Goal: Task Accomplishment & Management: Complete application form

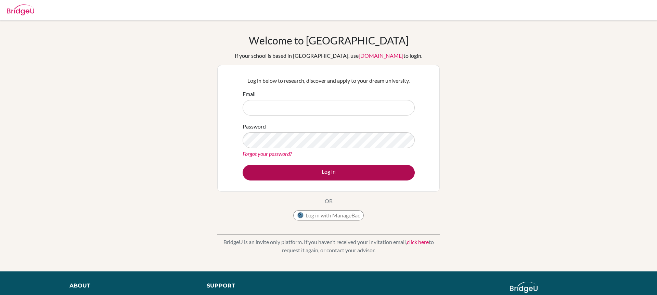
scroll to position [65, 0]
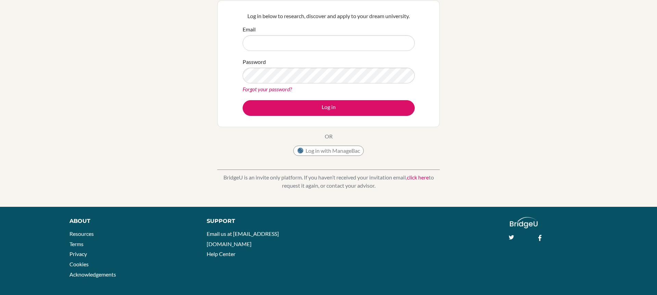
click at [336, 36] on input "Email" at bounding box center [329, 43] width 172 height 16
type input "aman.tank@bridge-u.com"
click at [243, 100] on button "Log in" at bounding box center [329, 108] width 172 height 16
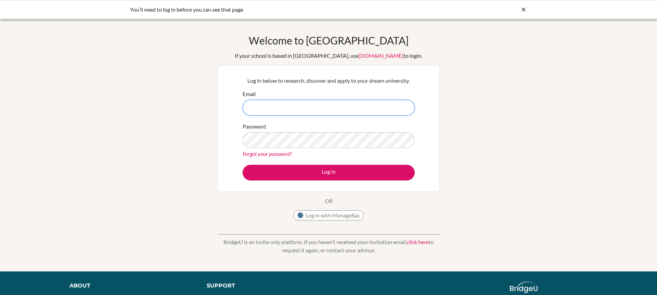
click at [349, 107] on input "Email" at bounding box center [329, 108] width 172 height 16
type input "aman.tank@bridge-u.com"
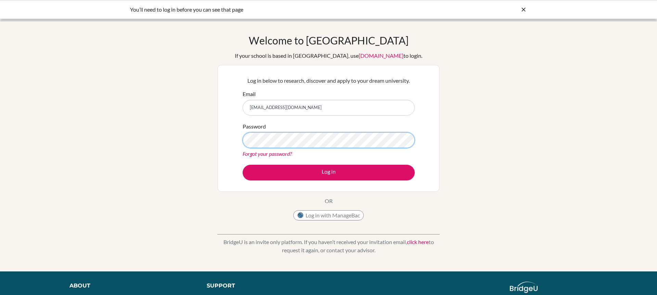
click at [243, 165] on button "Log in" at bounding box center [329, 173] width 172 height 16
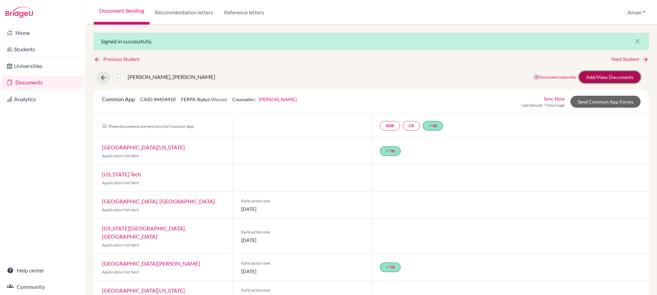
click at [600, 79] on link "Add/View Documents" at bounding box center [610, 77] width 62 height 12
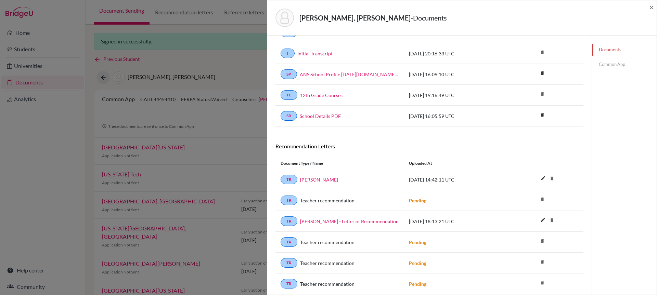
scroll to position [73, 0]
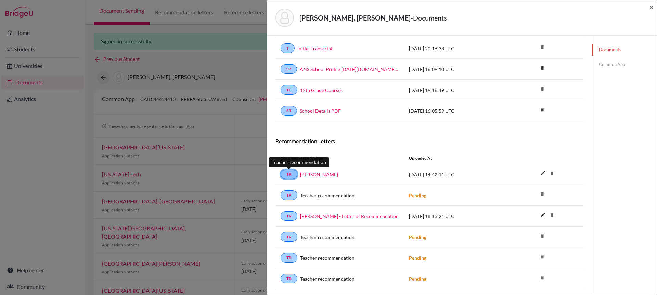
click at [284, 175] on link "TR" at bounding box center [289, 175] width 17 height 10
click at [328, 175] on link "Carlos Alfredo Narvaez" at bounding box center [319, 174] width 38 height 7
click at [291, 174] on link "TR" at bounding box center [289, 175] width 17 height 10
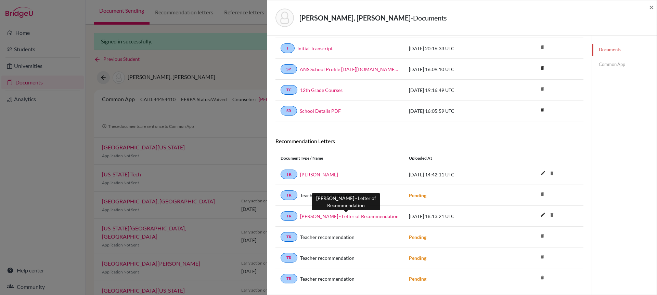
click at [319, 214] on link "Sebastian Ortiz - Letter of Recommendation" at bounding box center [349, 216] width 99 height 7
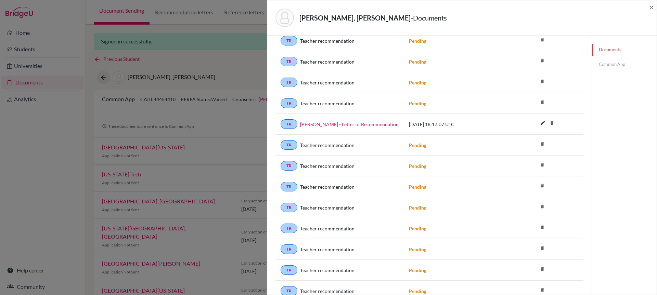
scroll to position [509, 0]
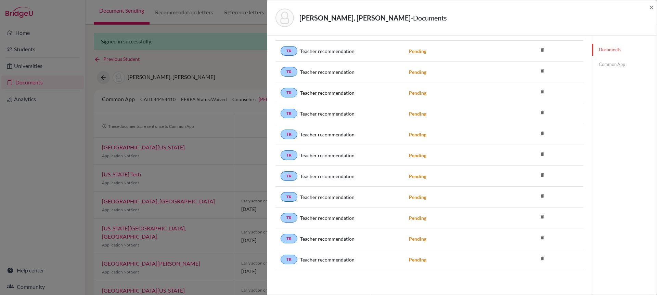
click at [614, 65] on link "Common App" at bounding box center [624, 65] width 65 height 12
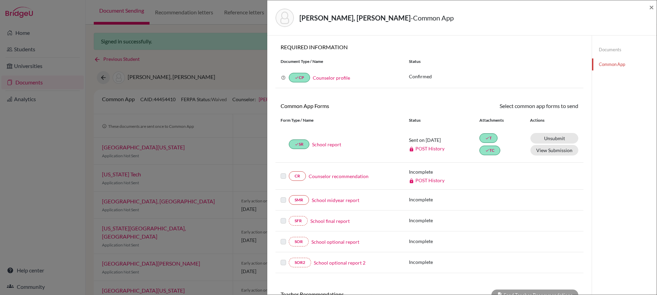
click at [618, 50] on link "Documents" at bounding box center [624, 50] width 65 height 12
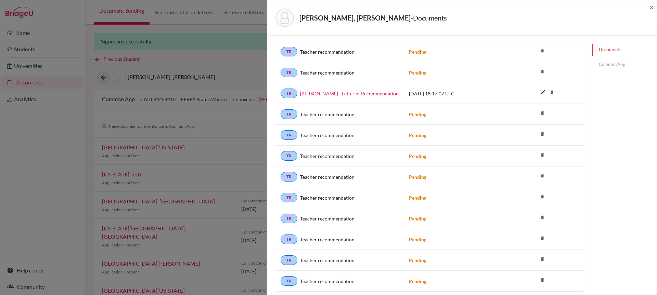
scroll to position [509, 0]
click at [653, 7] on span "×" at bounding box center [651, 7] width 5 height 10
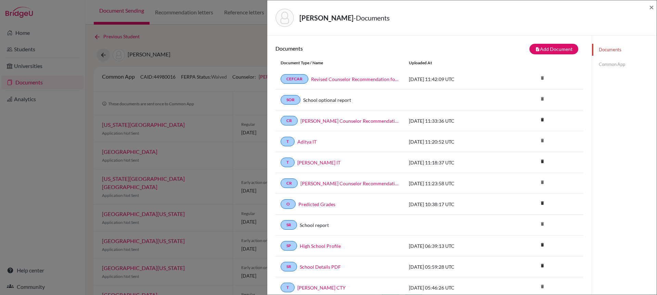
click at [618, 64] on link "Common App" at bounding box center [624, 65] width 65 height 12
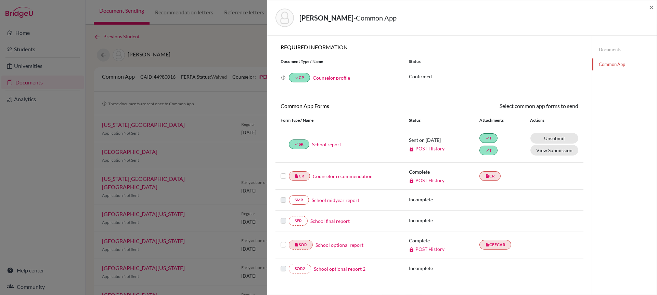
click at [609, 53] on link "Documents" at bounding box center [624, 50] width 65 height 12
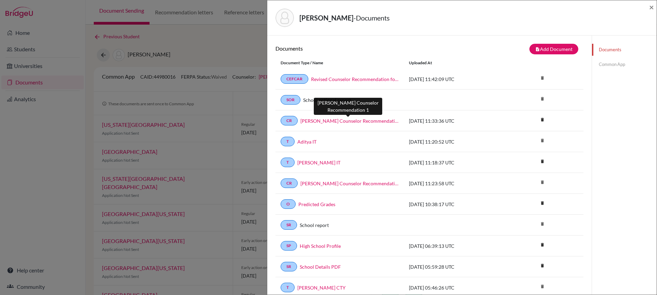
click at [384, 121] on link "Aditya Koradia Counselor Recommendation 1" at bounding box center [350, 120] width 98 height 7
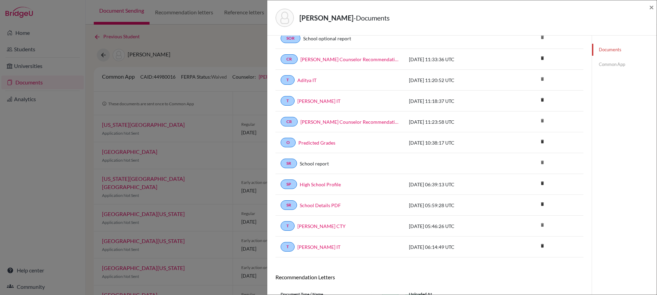
scroll to position [8, 0]
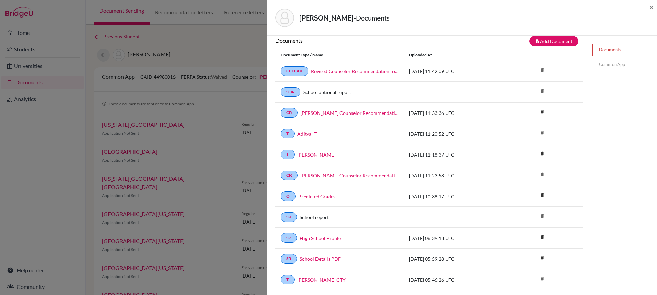
click at [611, 64] on link "Common App" at bounding box center [624, 65] width 65 height 12
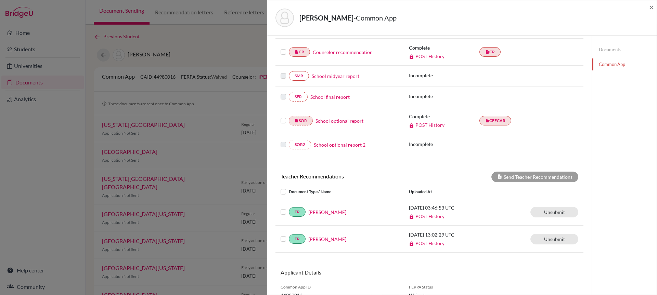
scroll to position [156, 0]
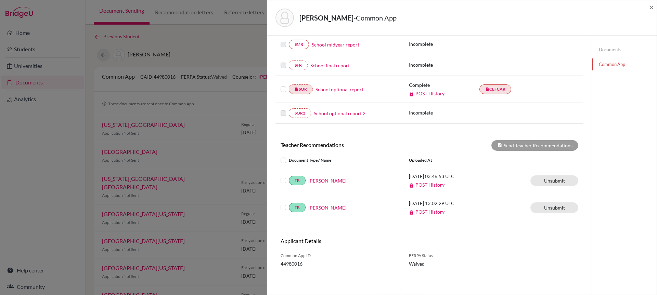
click at [619, 50] on link "Documents" at bounding box center [624, 50] width 65 height 12
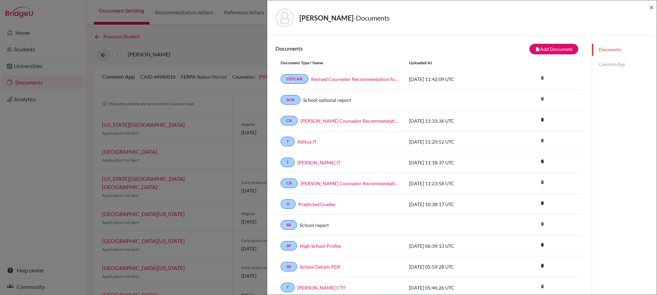
drag, startPoint x: 400, startPoint y: 122, endPoint x: 281, endPoint y: 124, distance: 118.8
click at [281, 124] on div "CR Aditya Koradia Counselor Recommendation 1" at bounding box center [340, 121] width 128 height 10
click at [609, 64] on link "Common App" at bounding box center [624, 65] width 65 height 12
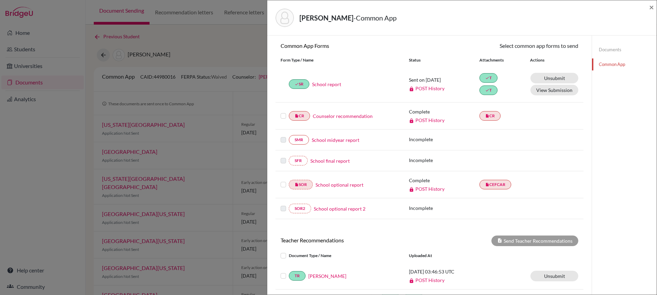
scroll to position [97, 0]
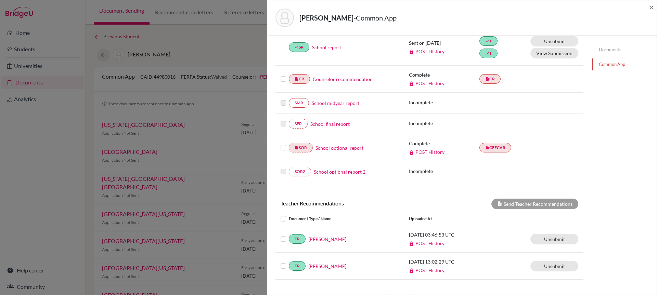
click at [360, 79] on link "Counselor recommendation" at bounding box center [343, 79] width 60 height 7
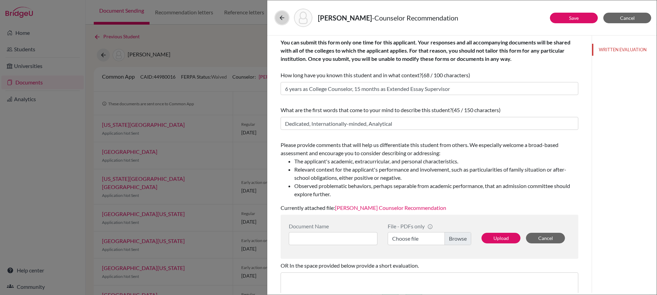
click at [283, 20] on icon at bounding box center [282, 17] width 7 height 7
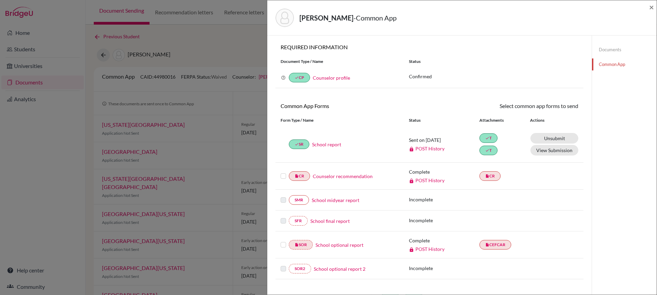
click at [604, 49] on link "Documents" at bounding box center [624, 50] width 65 height 12
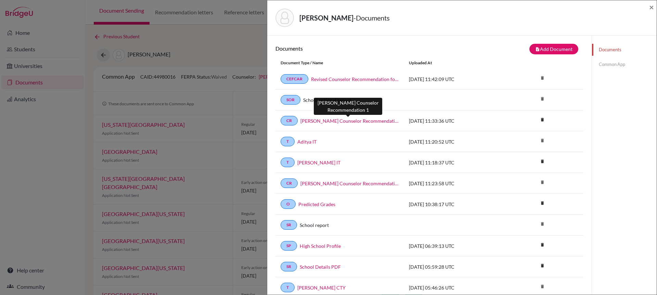
click at [334, 119] on link "[PERSON_NAME] Counselor Recommendation 1" at bounding box center [350, 120] width 98 height 7
click at [612, 61] on link "Common App" at bounding box center [624, 65] width 65 height 12
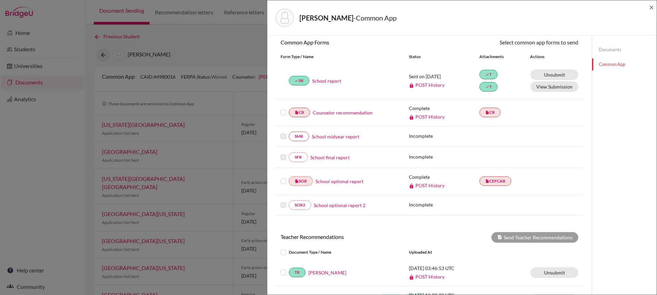
scroll to position [63, 0]
click at [360, 114] on link "Counselor recommendation" at bounding box center [343, 113] width 60 height 7
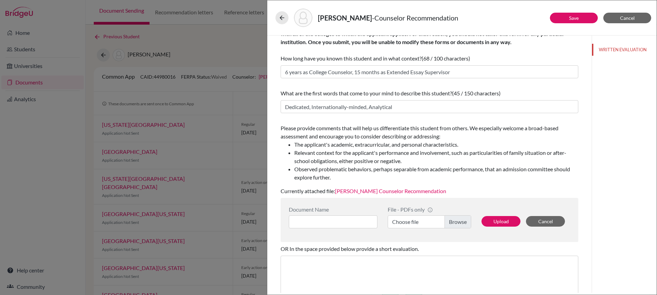
scroll to position [18, 0]
click at [283, 17] on icon at bounding box center [282, 17] width 7 height 7
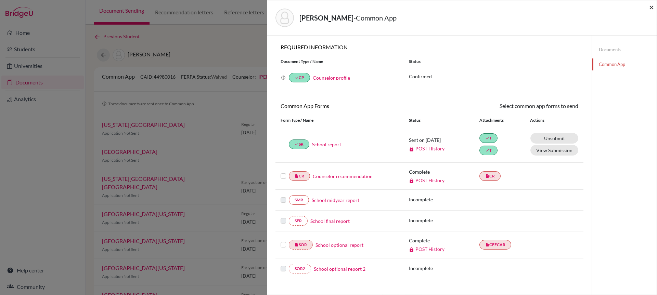
click at [654, 8] on span "×" at bounding box center [651, 7] width 5 height 10
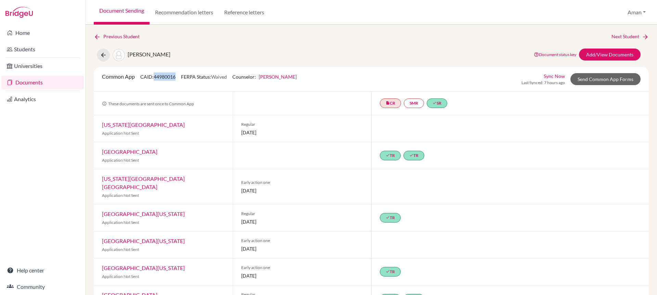
drag, startPoint x: 177, startPoint y: 78, endPoint x: 156, endPoint y: 78, distance: 21.6
click at [156, 78] on span "CAID: 44980016" at bounding box center [157, 77] width 35 height 6
copy span "44980016"
click at [393, 104] on link "insert_drive_file CR" at bounding box center [390, 104] width 21 height 10
click at [458, 71] on div "Common App CAID: 44980016 FERPA Status: Waived Counselor: Julie Ann Baldry Firs…" at bounding box center [371, 79] width 555 height 25
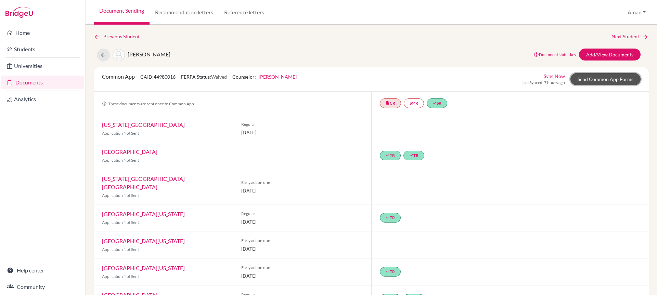
click at [587, 81] on link "Send Common App Forms" at bounding box center [606, 79] width 70 height 12
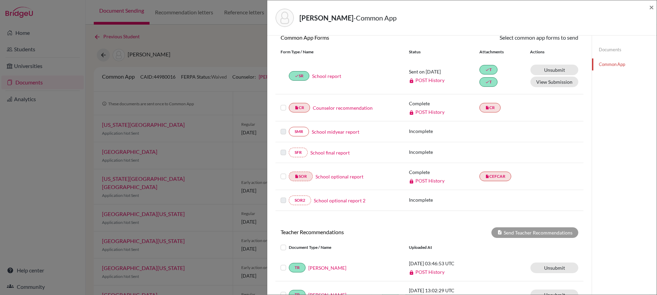
scroll to position [7, 0]
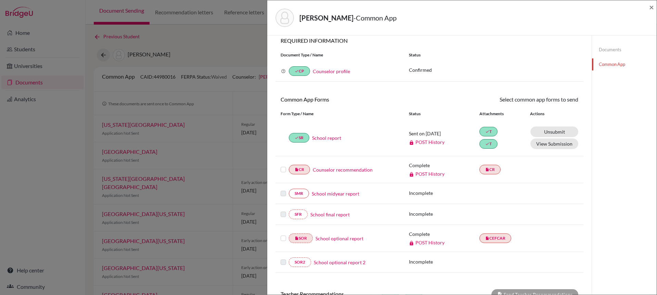
click at [357, 171] on link "Counselor recommendation" at bounding box center [343, 169] width 60 height 7
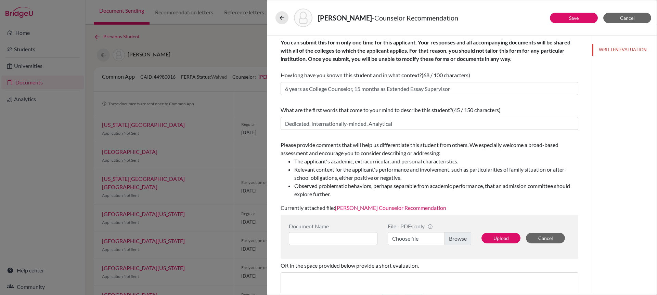
click at [361, 208] on link "[PERSON_NAME] Counselor Recommendation" at bounding box center [390, 208] width 111 height 7
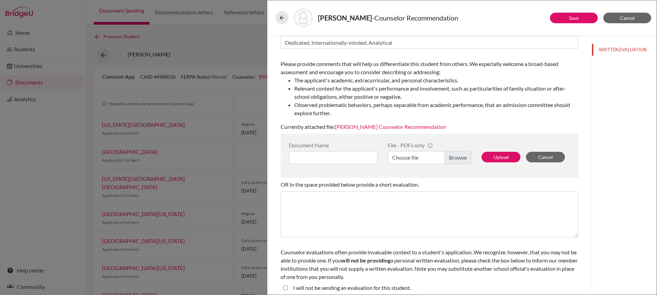
scroll to position [86, 0]
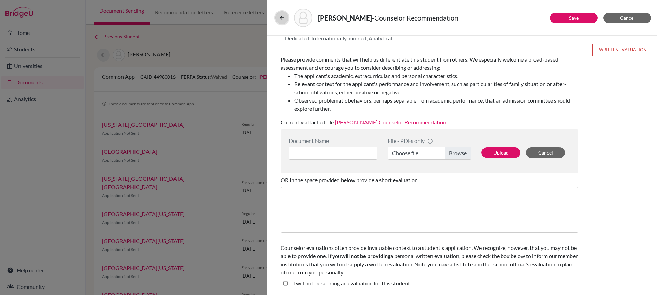
click at [283, 21] on icon at bounding box center [282, 17] width 7 height 7
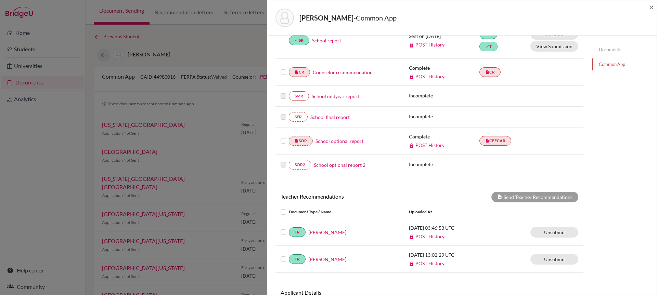
scroll to position [156, 0]
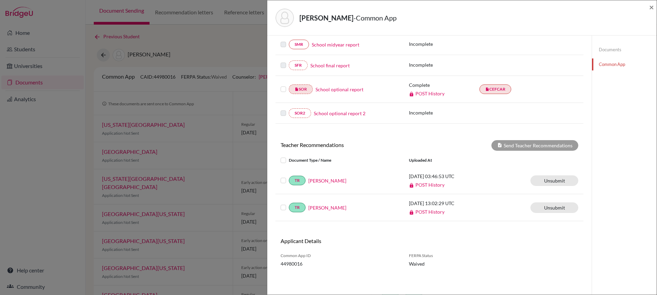
click at [612, 52] on link "Documents" at bounding box center [624, 50] width 65 height 12
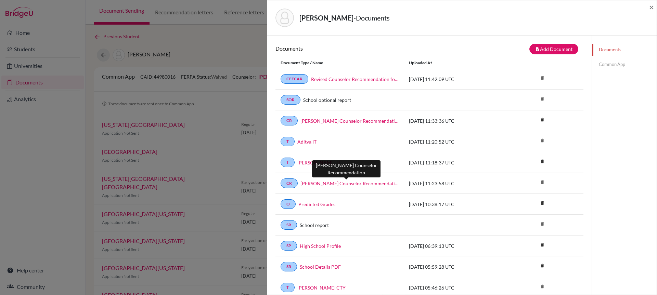
drag, startPoint x: 396, startPoint y: 184, endPoint x: 301, endPoint y: 183, distance: 95.5
click at [301, 183] on div "[PERSON_NAME] Counselor Recommendation" at bounding box center [348, 183] width 101 height 7
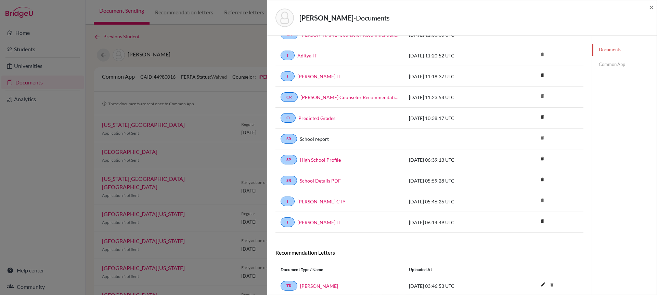
scroll to position [133, 0]
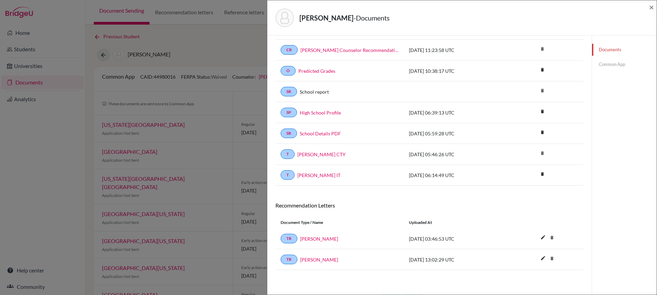
click at [616, 63] on link "Common App" at bounding box center [624, 65] width 65 height 12
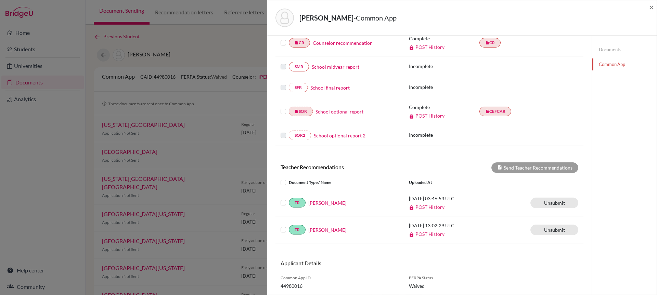
scroll to position [156, 0]
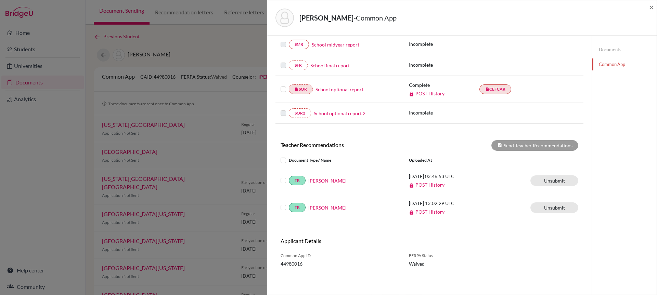
click at [614, 48] on link "Documents" at bounding box center [624, 50] width 65 height 12
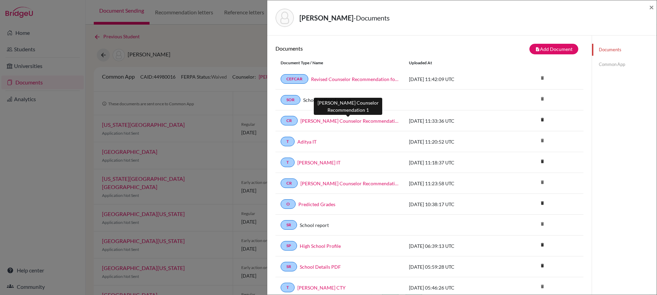
drag, startPoint x: 399, startPoint y: 122, endPoint x: 301, endPoint y: 123, distance: 98.2
click at [301, 123] on div "CR Aditya Koradia Counselor Recommendation 1" at bounding box center [340, 121] width 128 height 10
copy link "[PERSON_NAME] Counselor Recommendation 1"
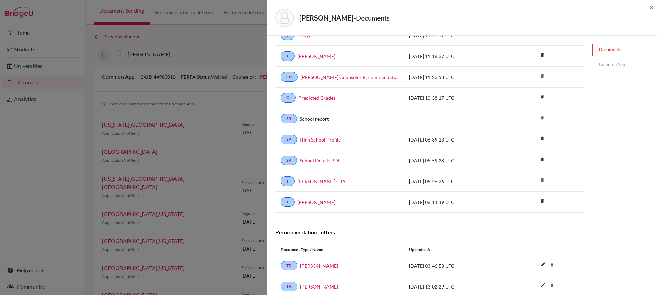
scroll to position [99, 0]
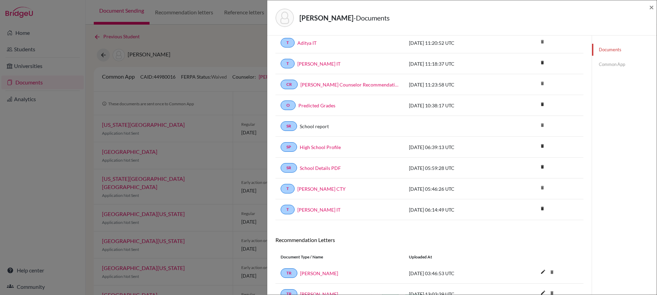
click at [331, 125] on div "School report" at bounding box center [348, 126] width 102 height 7
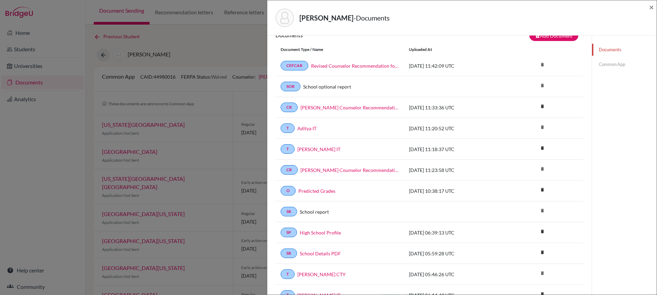
scroll to position [0, 0]
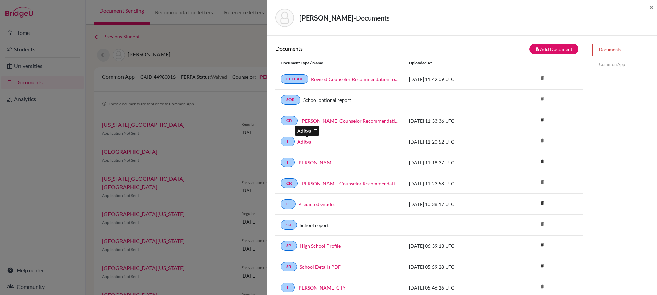
click at [306, 142] on link "Aditya IT" at bounding box center [306, 141] width 19 height 7
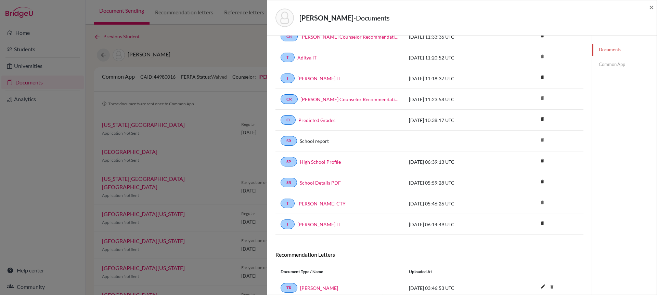
scroll to position [133, 0]
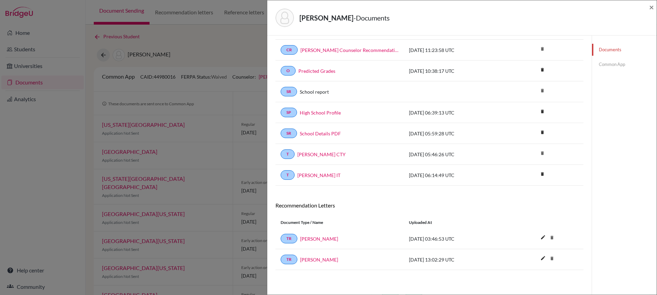
click at [625, 64] on link "Common App" at bounding box center [624, 65] width 65 height 12
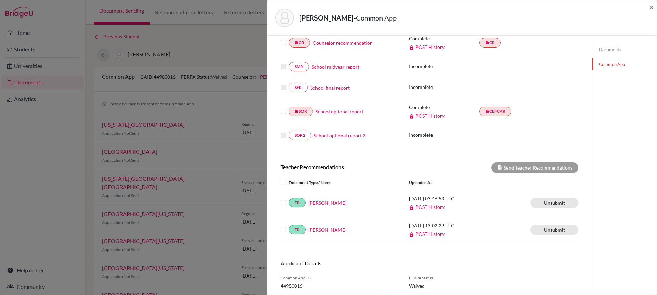
scroll to position [156, 0]
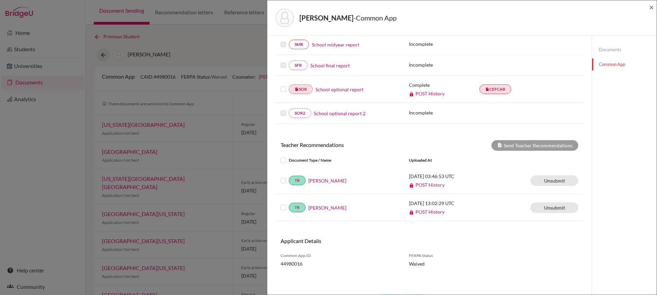
click at [610, 53] on link "Documents" at bounding box center [624, 50] width 65 height 12
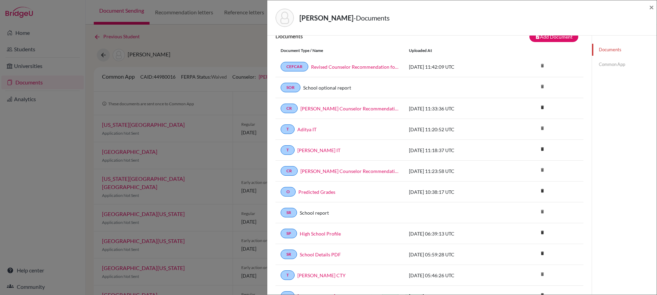
scroll to position [12, 0]
click at [292, 109] on link "CR" at bounding box center [289, 109] width 17 height 10
click at [335, 107] on link "[PERSON_NAME] Counselor Recommendation 1" at bounding box center [350, 109] width 98 height 7
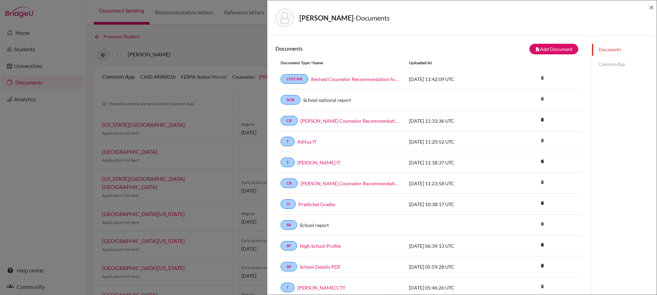
click at [608, 63] on link "Common App" at bounding box center [624, 65] width 65 height 12
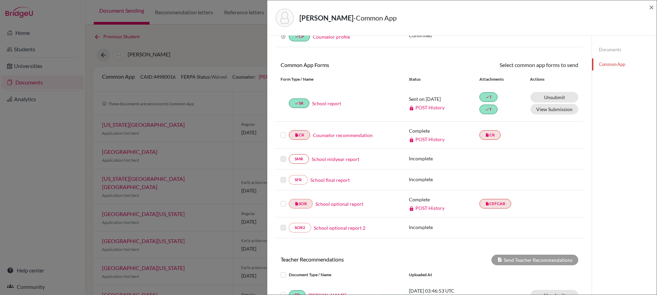
scroll to position [72, 0]
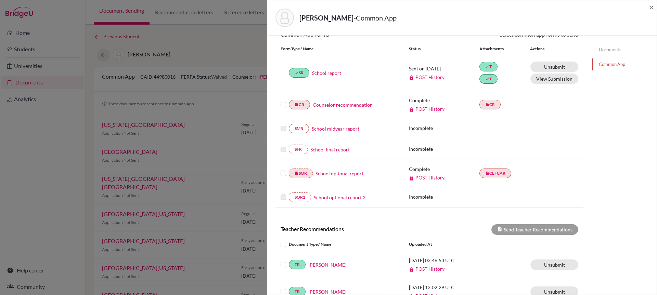
click at [356, 104] on link "Counselor recommendation" at bounding box center [343, 104] width 60 height 7
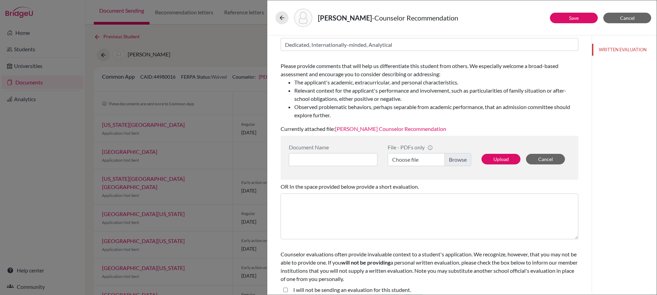
scroll to position [86, 0]
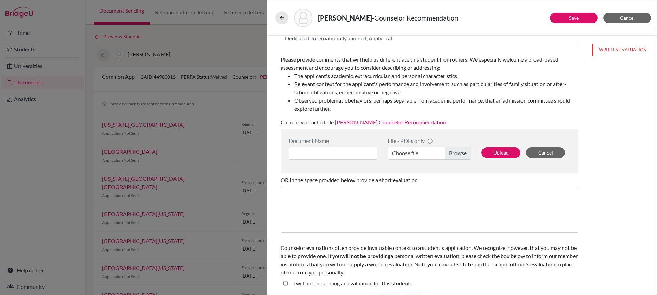
click at [455, 151] on label "Choose file" at bounding box center [430, 153] width 84 height 13
click at [455, 151] on input "Choose file" at bounding box center [430, 153] width 84 height 13
click at [406, 123] on link "[PERSON_NAME] Counselor Recommendation" at bounding box center [390, 122] width 111 height 7
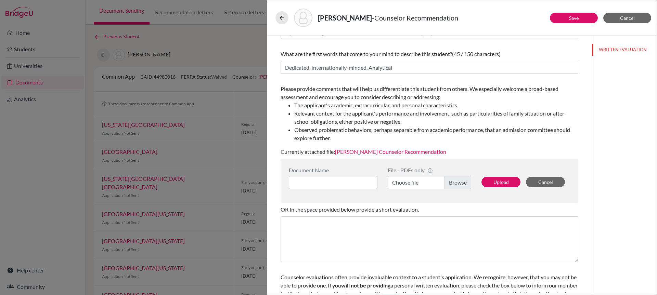
scroll to position [57, 0]
click at [284, 17] on icon at bounding box center [282, 17] width 7 height 7
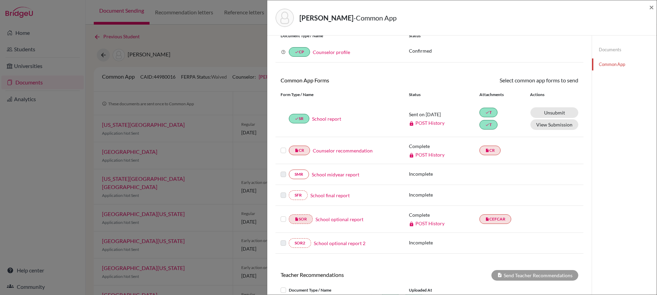
scroll to position [35, 0]
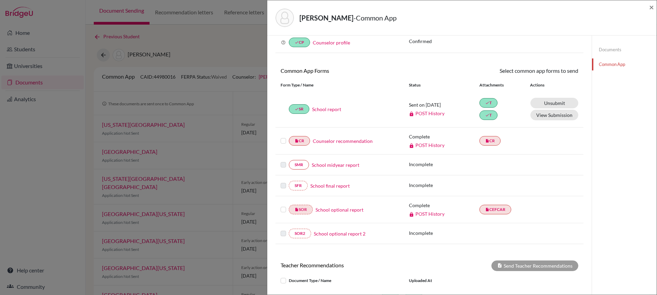
click at [607, 48] on link "Documents" at bounding box center [624, 50] width 65 height 12
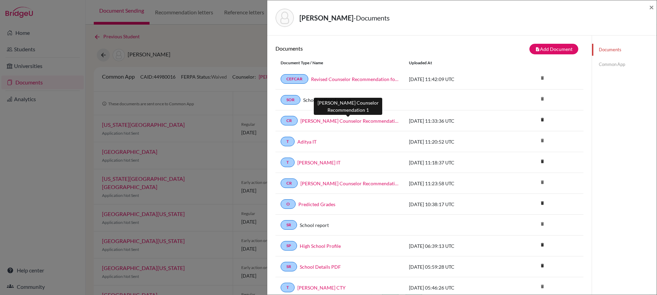
click at [375, 122] on link "[PERSON_NAME] Counselor Recommendation 1" at bounding box center [350, 120] width 98 height 7
click at [365, 123] on link "[PERSON_NAME] Counselor Recommendation 1" at bounding box center [350, 120] width 98 height 7
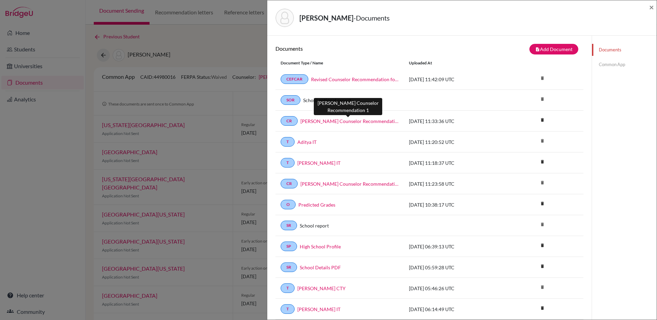
click at [387, 121] on link "[PERSON_NAME] Counselor Recommendation 1" at bounding box center [350, 120] width 98 height 7
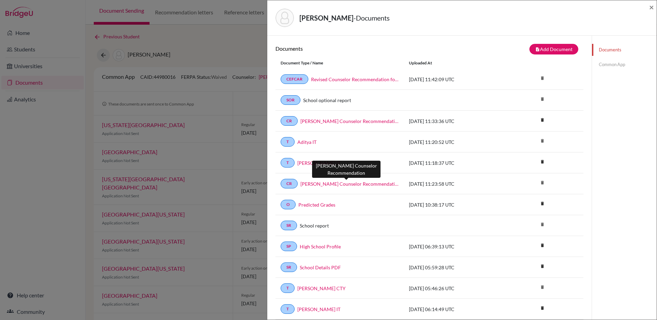
click at [360, 184] on link "[PERSON_NAME] Counselor Recommendation" at bounding box center [350, 183] width 98 height 7
click at [620, 64] on link "Common App" at bounding box center [624, 65] width 65 height 12
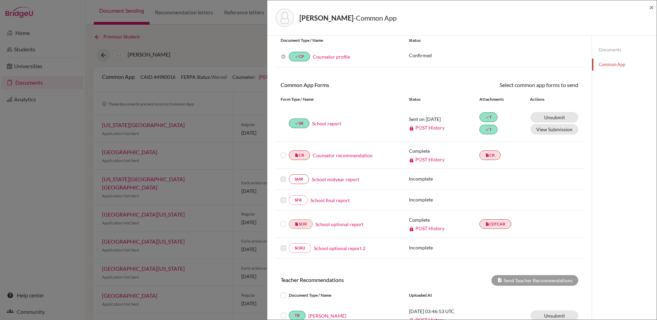
scroll to position [41, 0]
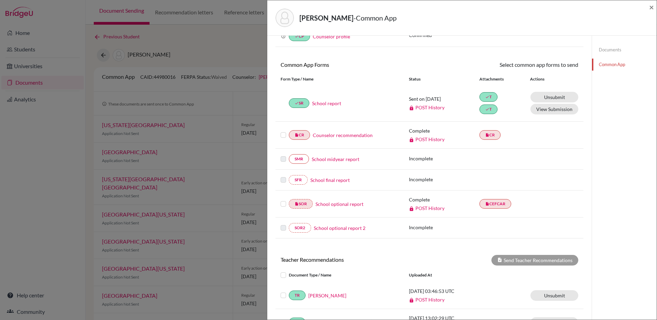
click at [349, 135] on link "Counselor recommendation" at bounding box center [343, 134] width 60 height 7
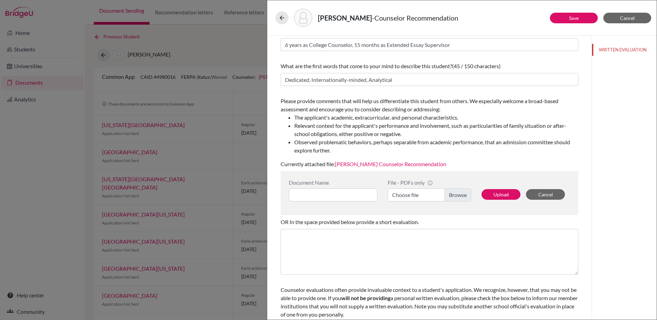
scroll to position [61, 0]
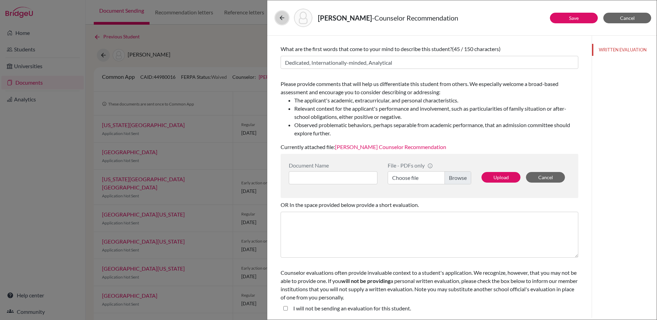
click at [282, 16] on icon at bounding box center [282, 17] width 7 height 7
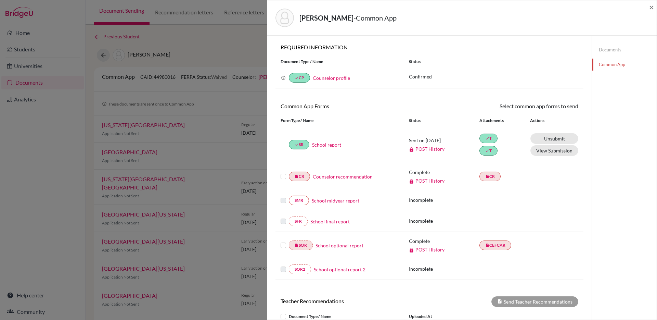
click at [165, 38] on div "[PERSON_NAME] - Common App × × REQUIRED INFORMATION Document Type / Name Status…" at bounding box center [328, 160] width 657 height 320
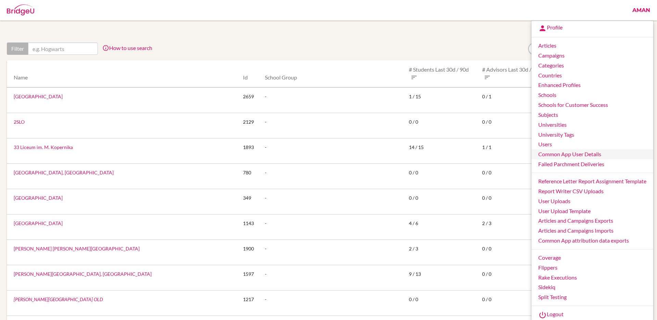
click at [551, 156] on link "Common App User Details" at bounding box center [593, 154] width 122 height 10
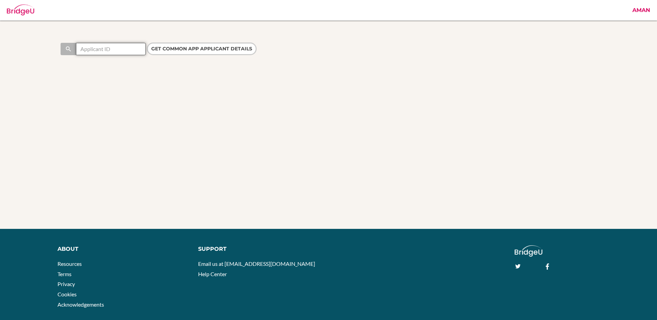
click at [129, 51] on input "text" at bounding box center [111, 49] width 70 height 12
paste input "44980016"
type input "44980016"
click at [203, 48] on input "Get Common App applicant details" at bounding box center [202, 48] width 110 height 13
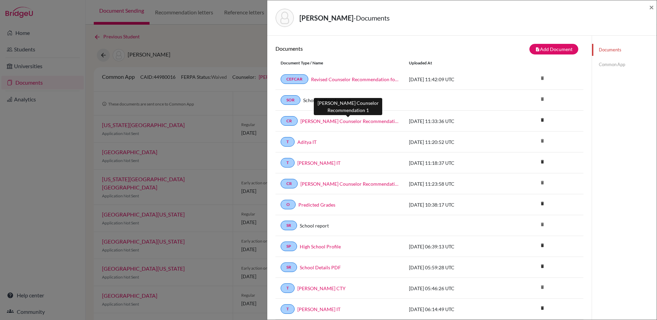
click at [364, 122] on link "[PERSON_NAME] Counselor Recommendation 1" at bounding box center [350, 120] width 98 height 7
click at [619, 66] on link "Common App" at bounding box center [624, 65] width 65 height 12
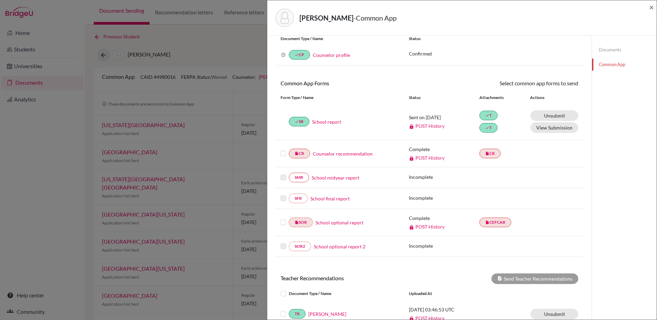
scroll to position [32, 0]
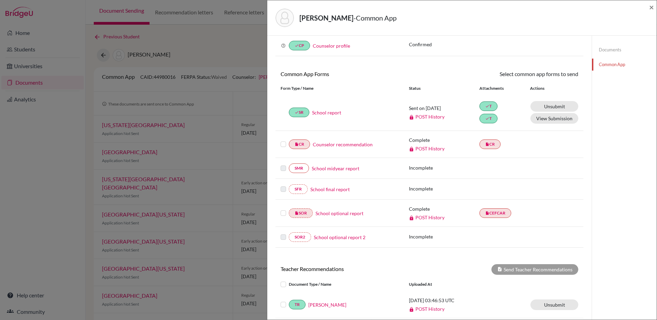
click at [285, 140] on label at bounding box center [283, 140] width 5 height 0
click at [0, 0] on input "checkbox" at bounding box center [0, 0] width 0 height 0
click at [283, 141] on label at bounding box center [283, 141] width 5 height 0
click at [0, 0] on input "checkbox" at bounding box center [0, 0] width 0 height 0
click at [350, 144] on link "Counselor recommendation" at bounding box center [343, 144] width 60 height 7
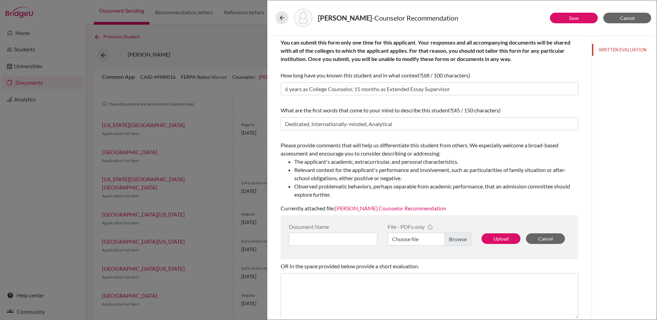
scroll to position [58, 0]
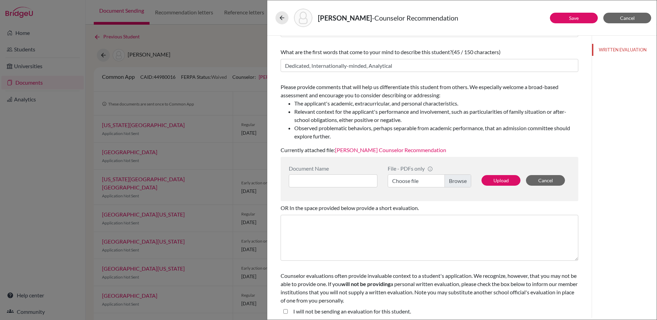
click at [457, 181] on label "Choose file" at bounding box center [430, 180] width 84 height 13
click at [457, 181] on input "Choose file" at bounding box center [430, 180] width 84 height 13
click at [367, 179] on input at bounding box center [333, 180] width 89 height 13
